Goal: Task Accomplishment & Management: Use online tool/utility

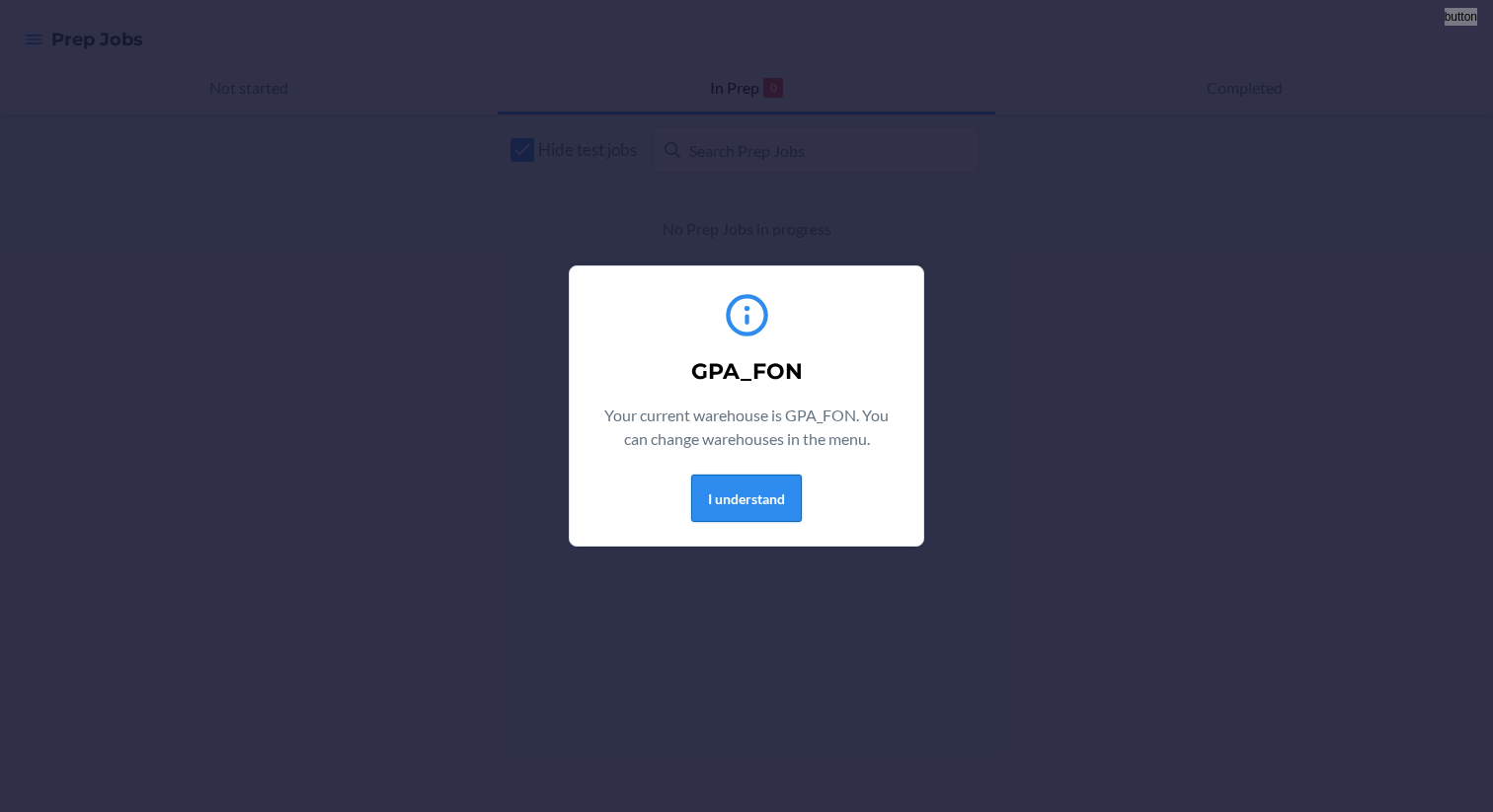
click at [726, 514] on button "I understand" at bounding box center [746, 499] width 111 height 47
click at [750, 495] on button "I understand" at bounding box center [746, 499] width 111 height 47
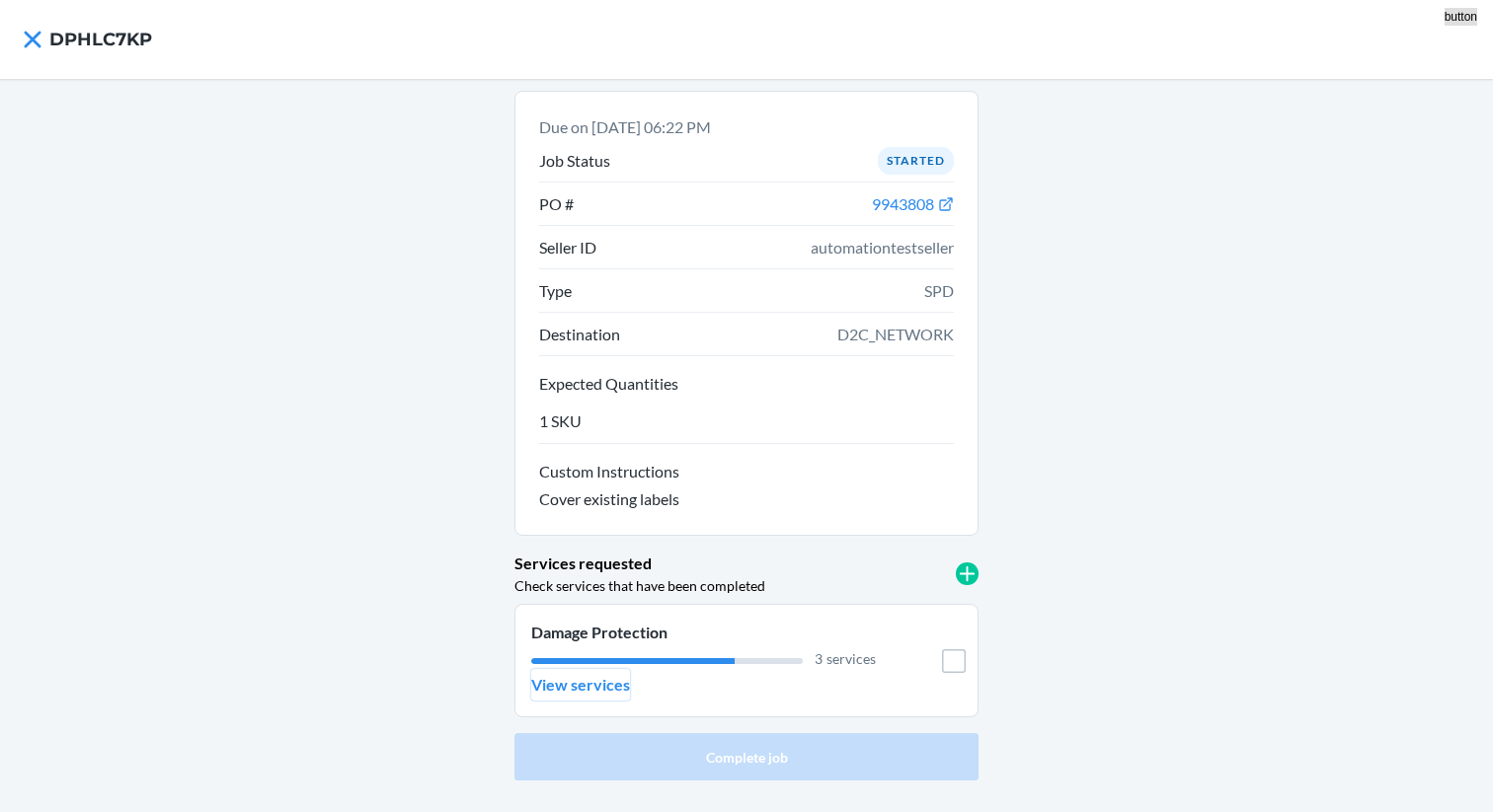
click at [598, 697] on button "View services" at bounding box center [581, 685] width 99 height 32
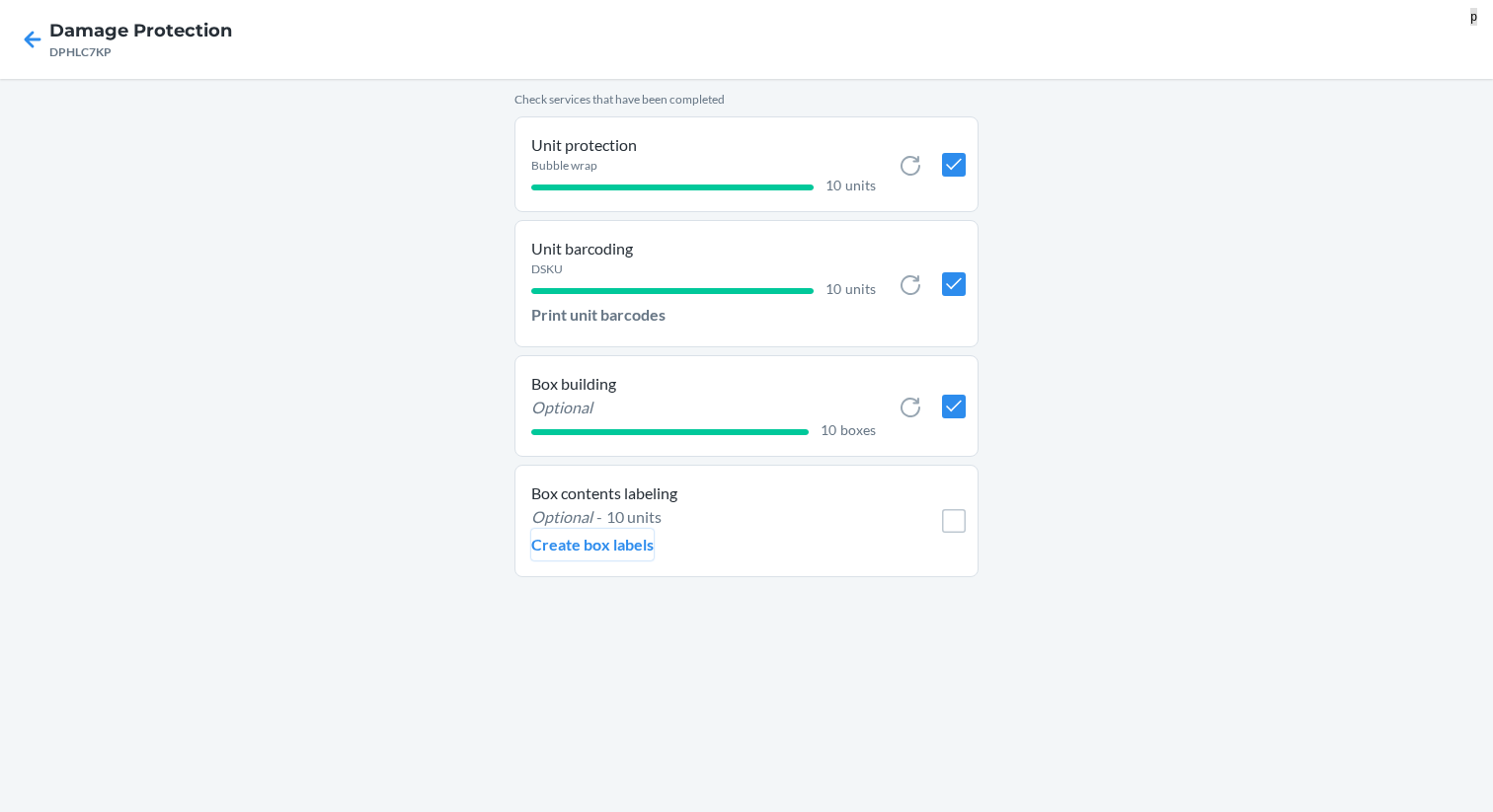
click at [550, 550] on p "Create box labels" at bounding box center [593, 545] width 123 height 24
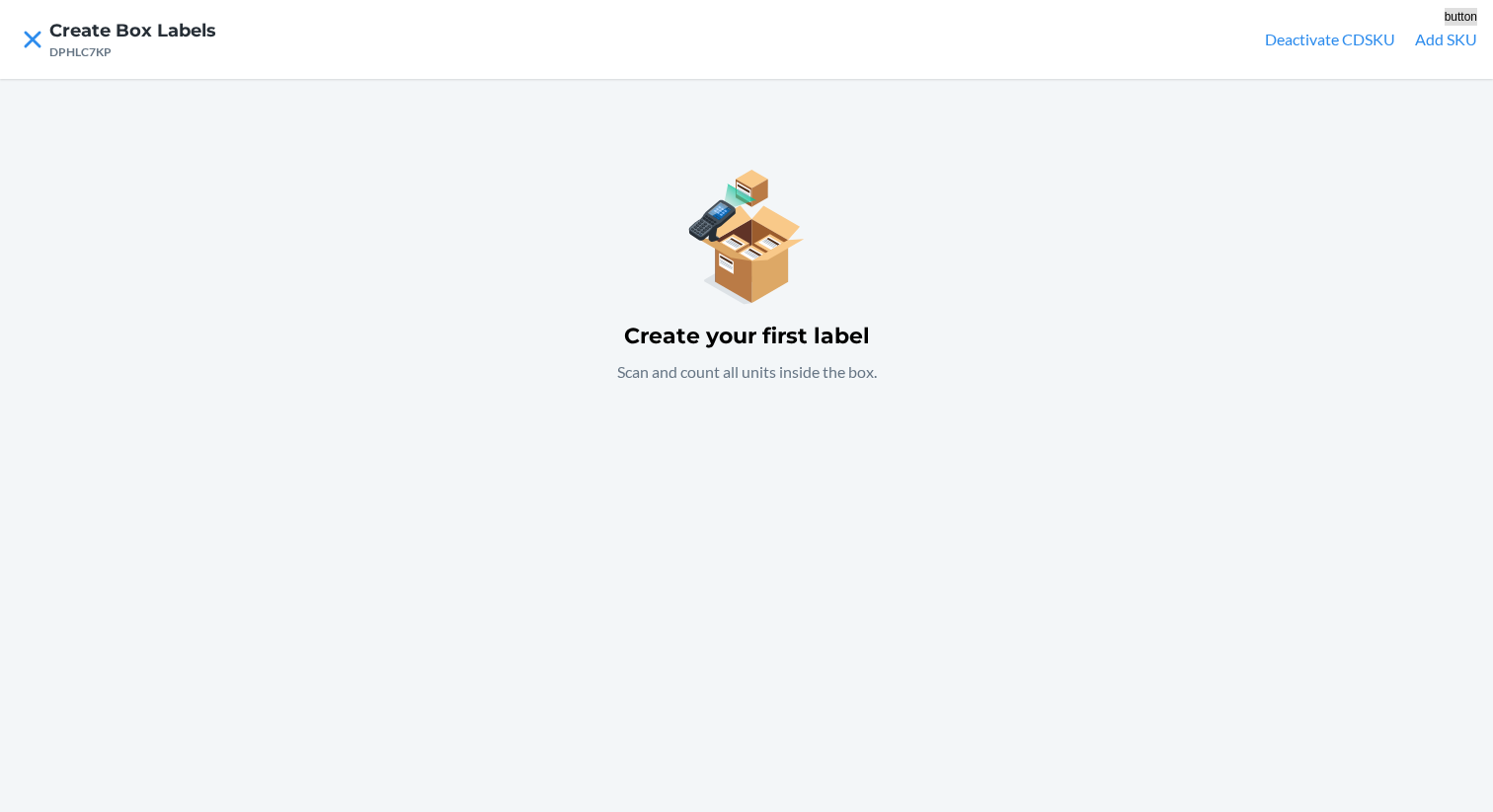
click at [1426, 48] on button "Add SKU" at bounding box center [1446, 40] width 62 height 24
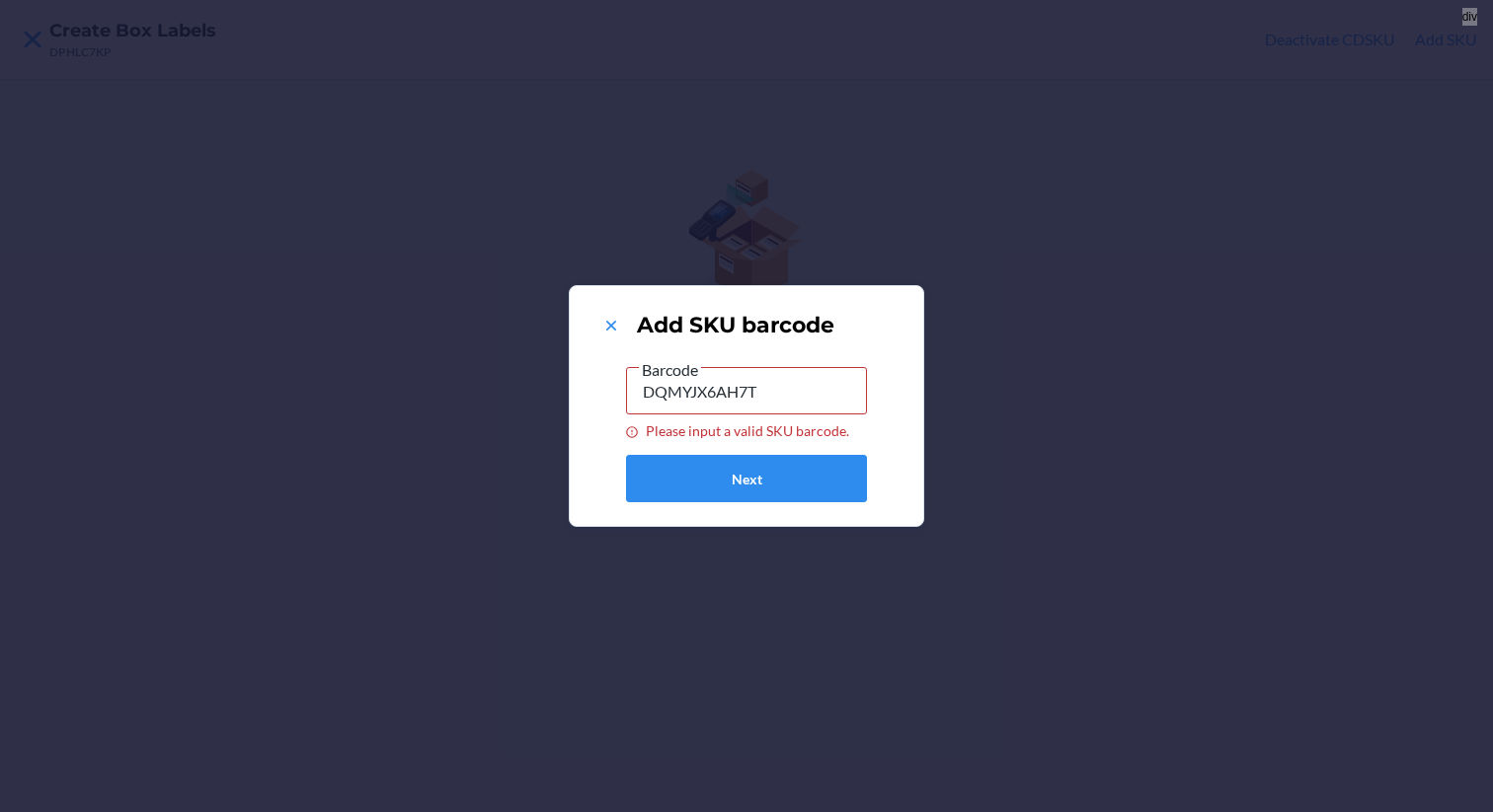
type input "DQMYJX6AH7T"
click at [739, 471] on button "Next" at bounding box center [746, 479] width 241 height 47
